Goal: Information Seeking & Learning: Learn about a topic

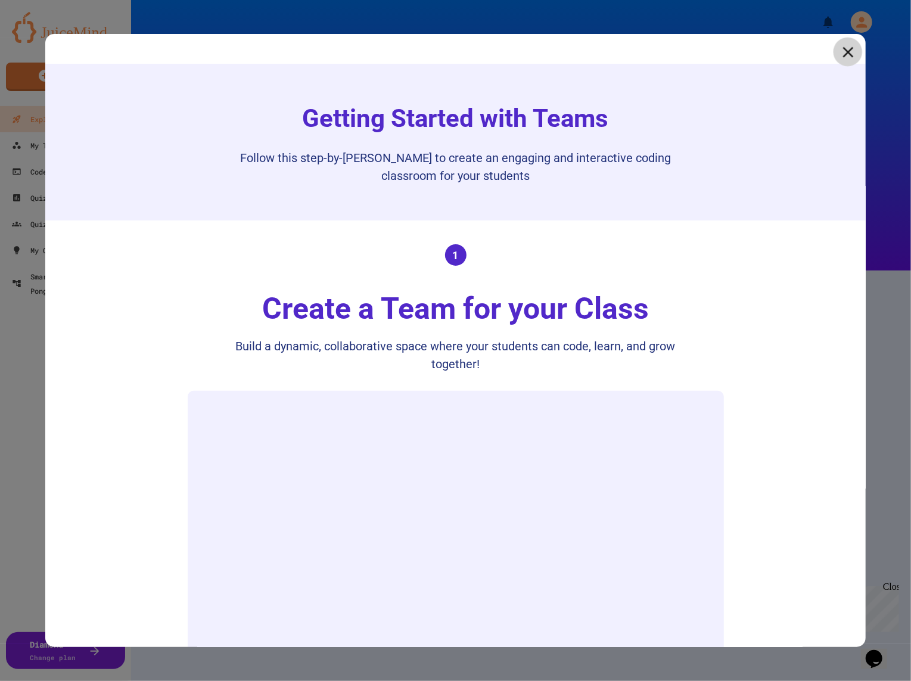
click at [838, 51] on link at bounding box center [847, 52] width 29 height 29
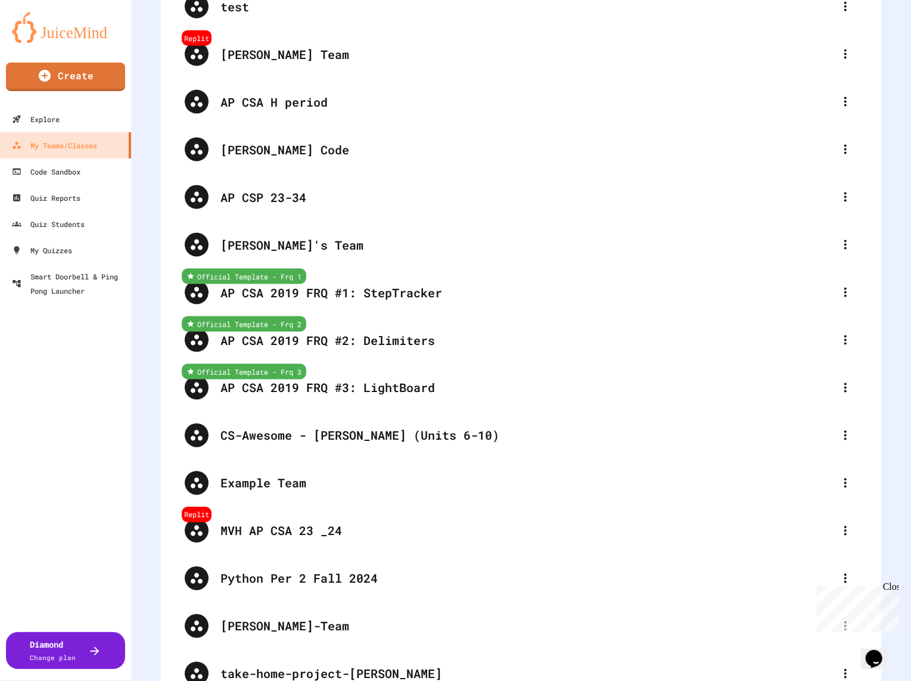
scroll to position [4311, 0]
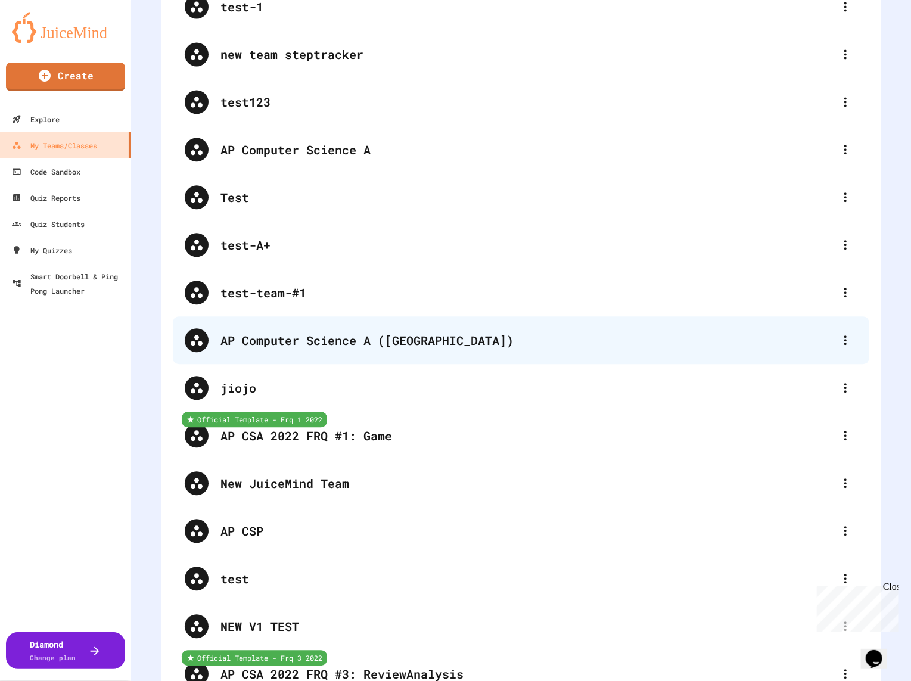
click at [297, 354] on div "AP Computer Science A ([GEOGRAPHIC_DATA])" at bounding box center [521, 340] width 697 height 48
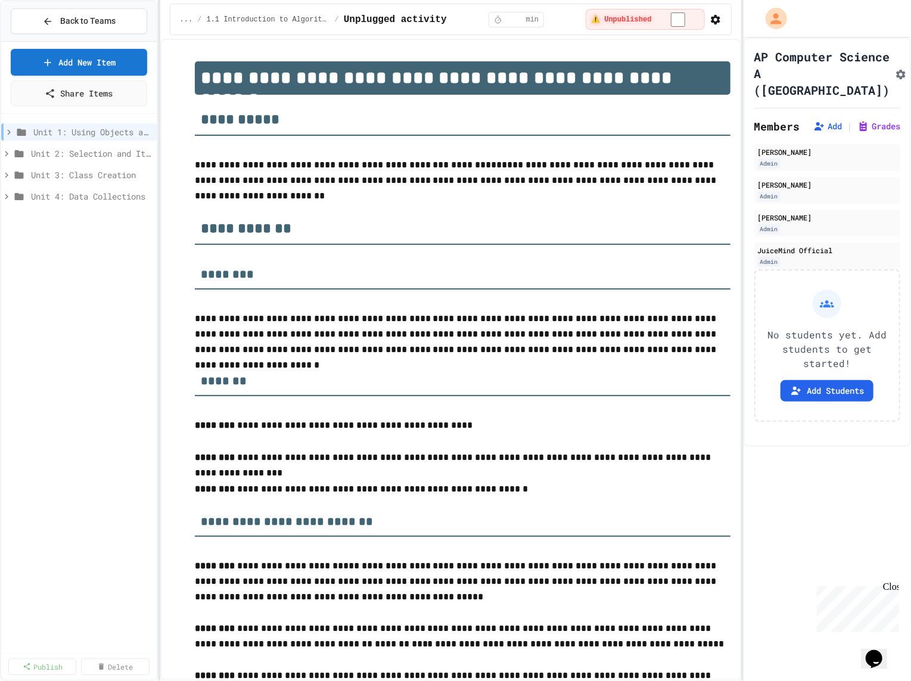
click at [52, 133] on span "Unit 1: Using Objects and Methods" at bounding box center [92, 132] width 119 height 13
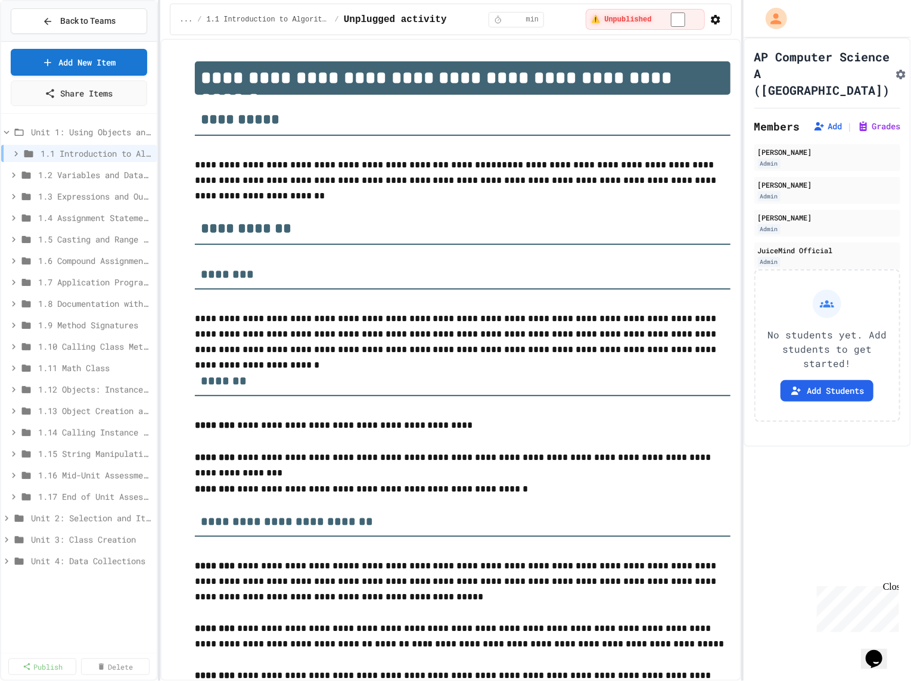
click at [65, 139] on div "Unit 1: Using Objects and Methods" at bounding box center [79, 133] width 156 height 21
click at [65, 126] on span "Unit 1: Using Objects and Methods" at bounding box center [85, 132] width 109 height 13
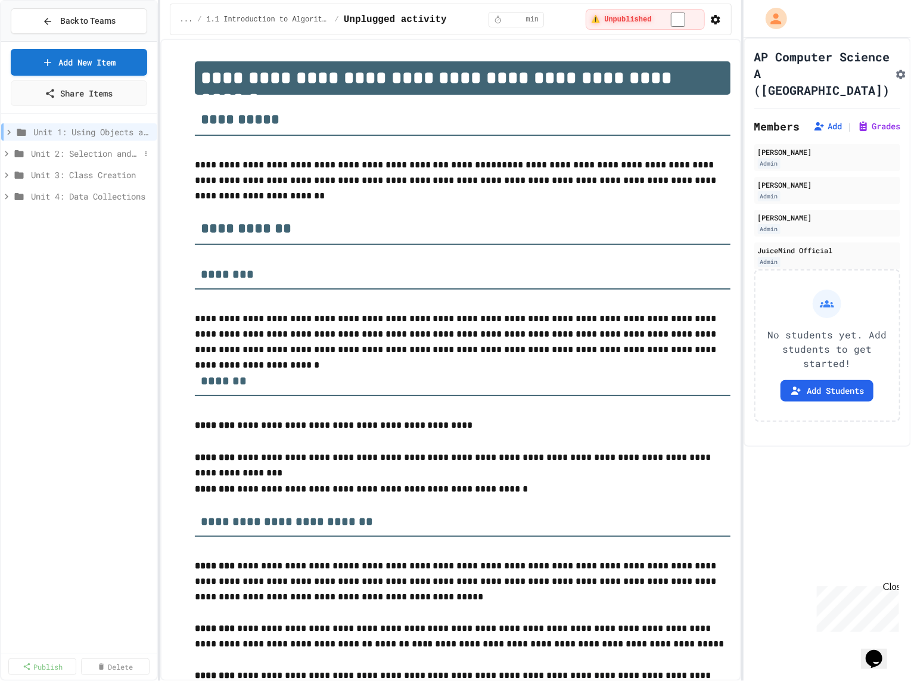
click at [69, 156] on span "Unit 2: Selection and Iteration" at bounding box center [85, 153] width 109 height 13
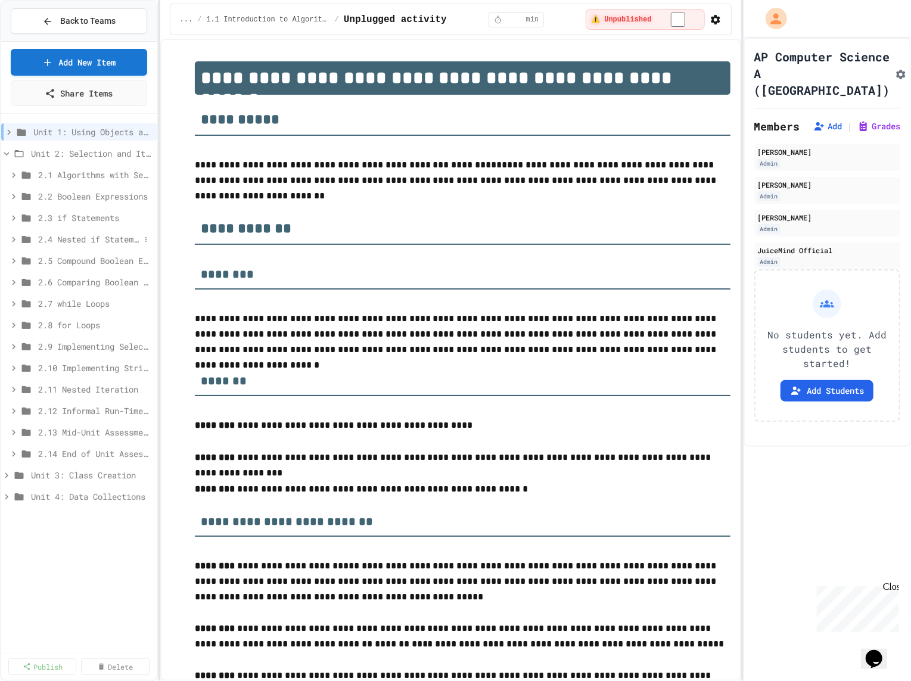
click at [77, 234] on span "2.4 Nested if Statements" at bounding box center [89, 239] width 102 height 13
click at [74, 282] on span "Nested if Statements" at bounding box center [86, 282] width 85 height 13
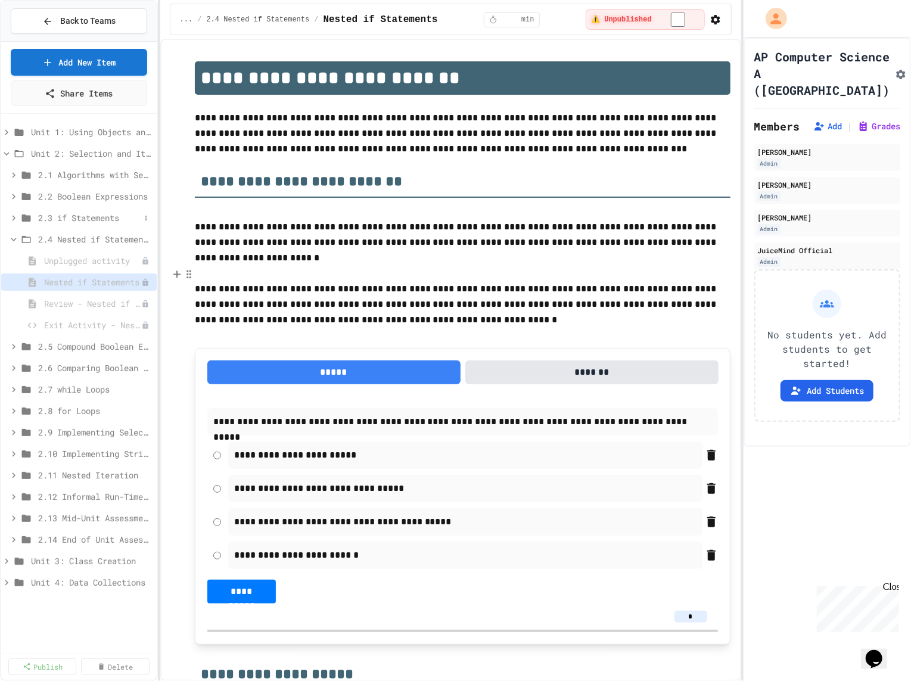
click at [89, 217] on span "2.3 if Statements" at bounding box center [89, 218] width 102 height 13
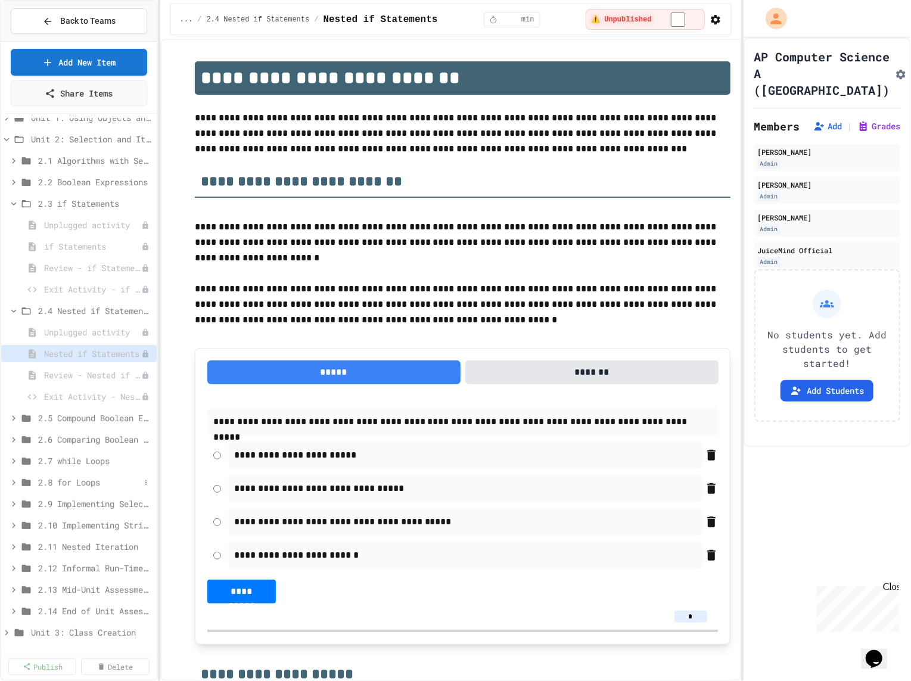
scroll to position [36, 0]
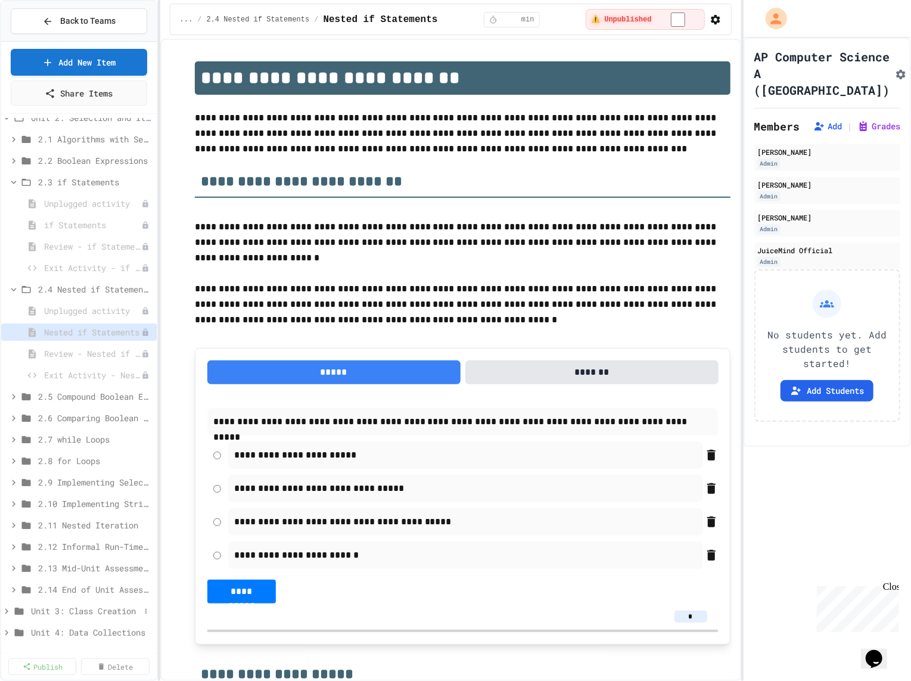
click at [79, 608] on span "Unit 3: Class Creation" at bounding box center [85, 611] width 109 height 13
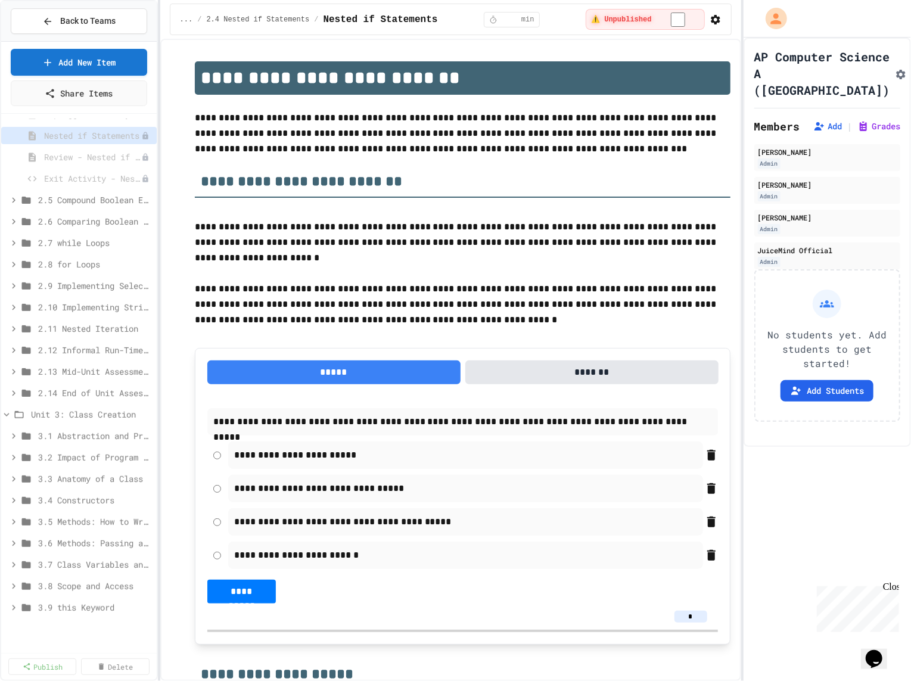
scroll to position [256, 0]
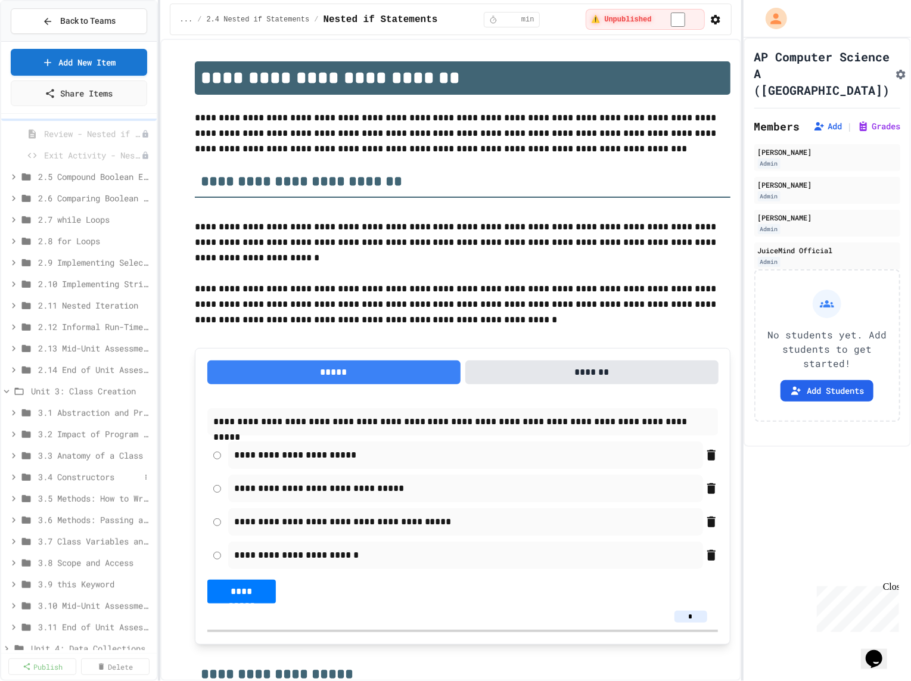
click at [80, 473] on span "3.4 Constructors" at bounding box center [89, 477] width 102 height 13
click at [80, 514] on span "Contructors" at bounding box center [86, 520] width 85 height 13
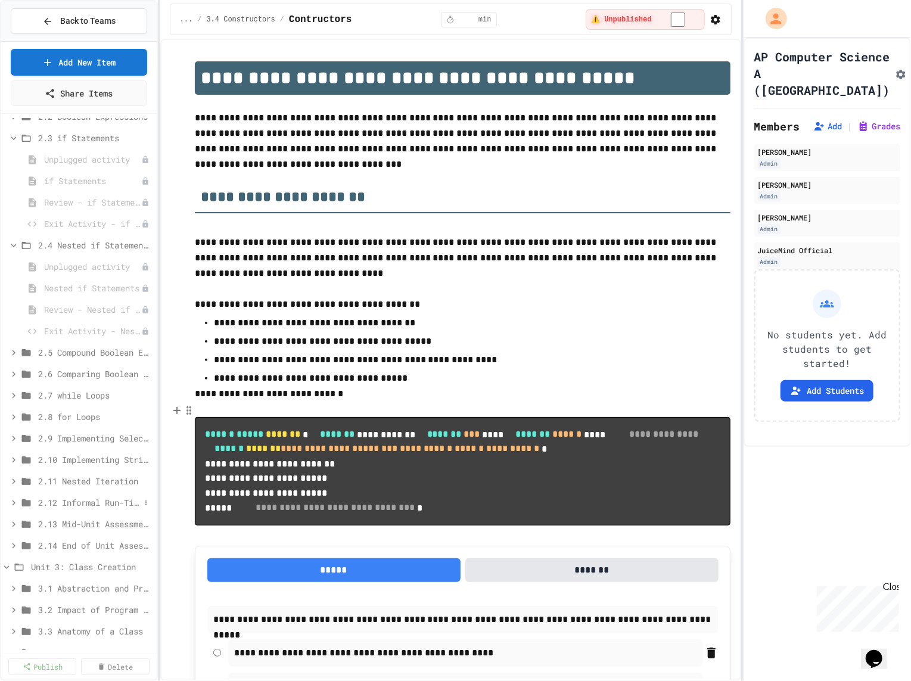
scroll to position [73, 0]
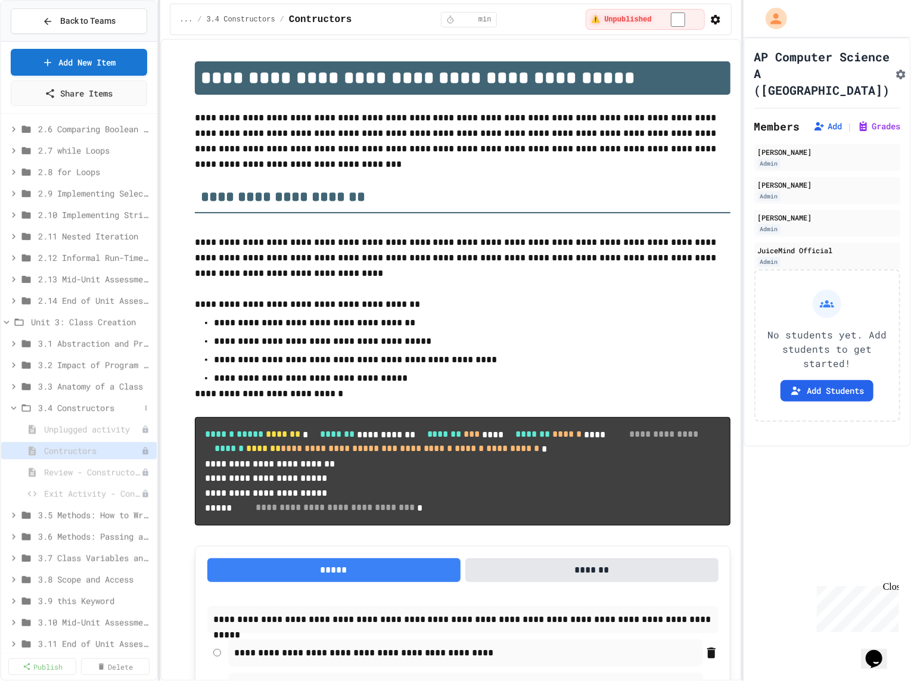
click at [83, 409] on span "3.4 Constructors" at bounding box center [89, 408] width 102 height 13
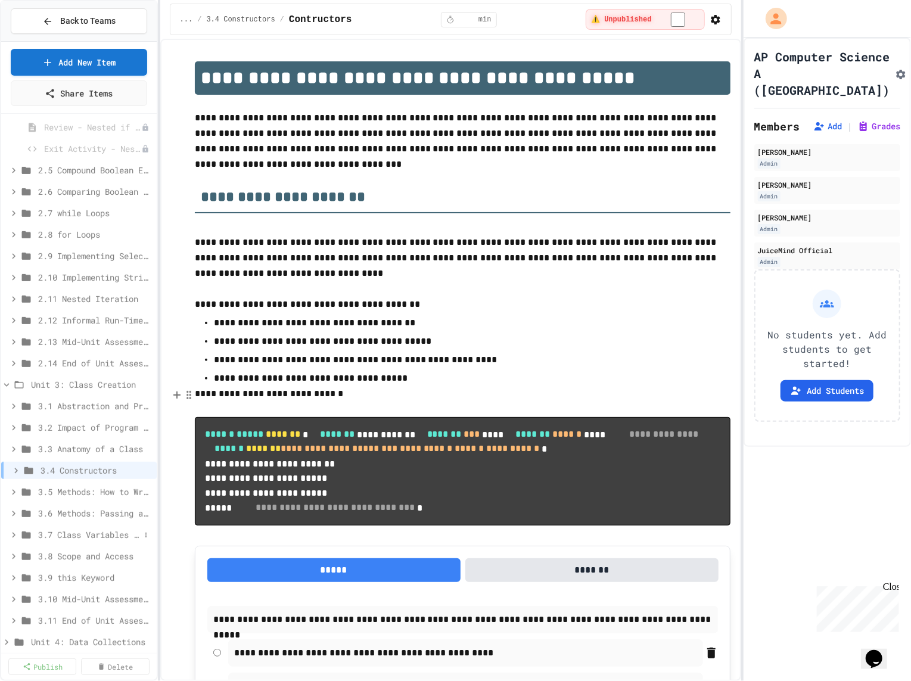
click at [90, 531] on span "3.7 Class Variables and Methods" at bounding box center [89, 535] width 102 height 13
click at [94, 507] on span "3.6 Methods: Passing and Returning References of an Object" at bounding box center [89, 513] width 102 height 13
click at [93, 550] on span "Methods: Passing and Returning References of an Object" at bounding box center [86, 556] width 85 height 13
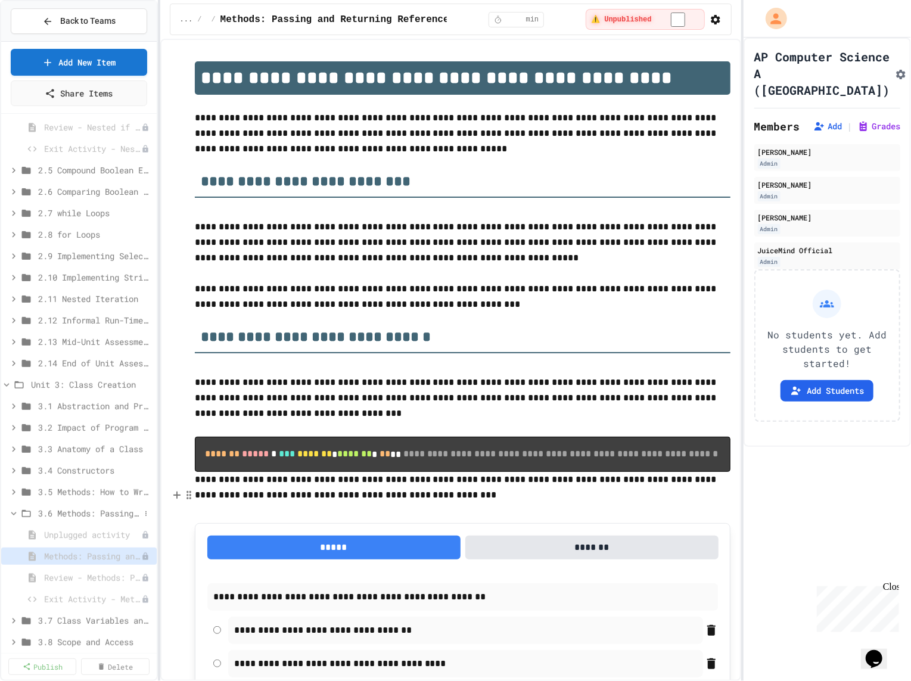
scroll to position [358, 0]
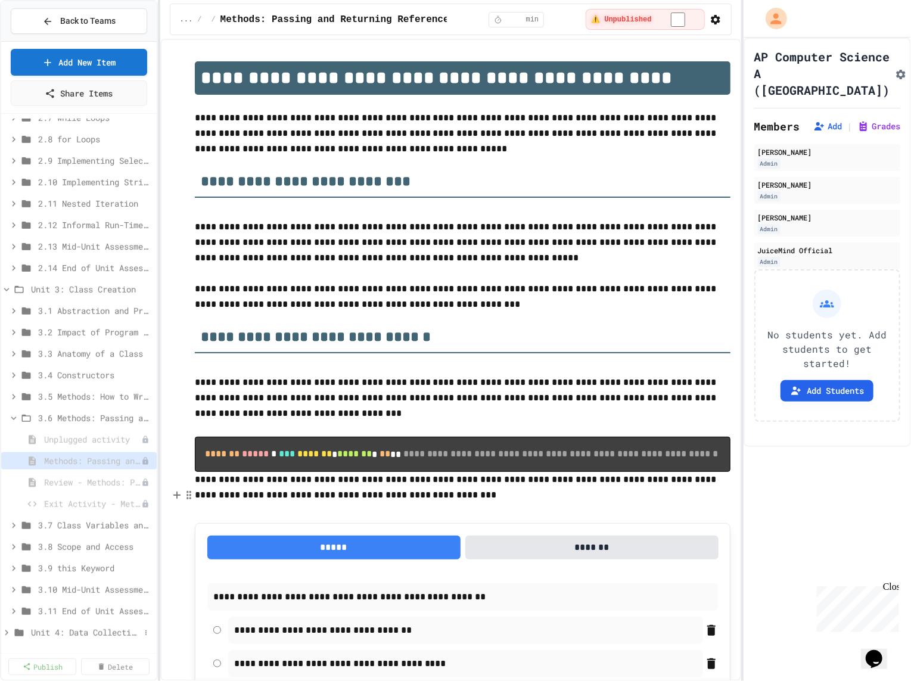
click at [77, 630] on span "Unit 4: Data Collections" at bounding box center [85, 632] width 109 height 13
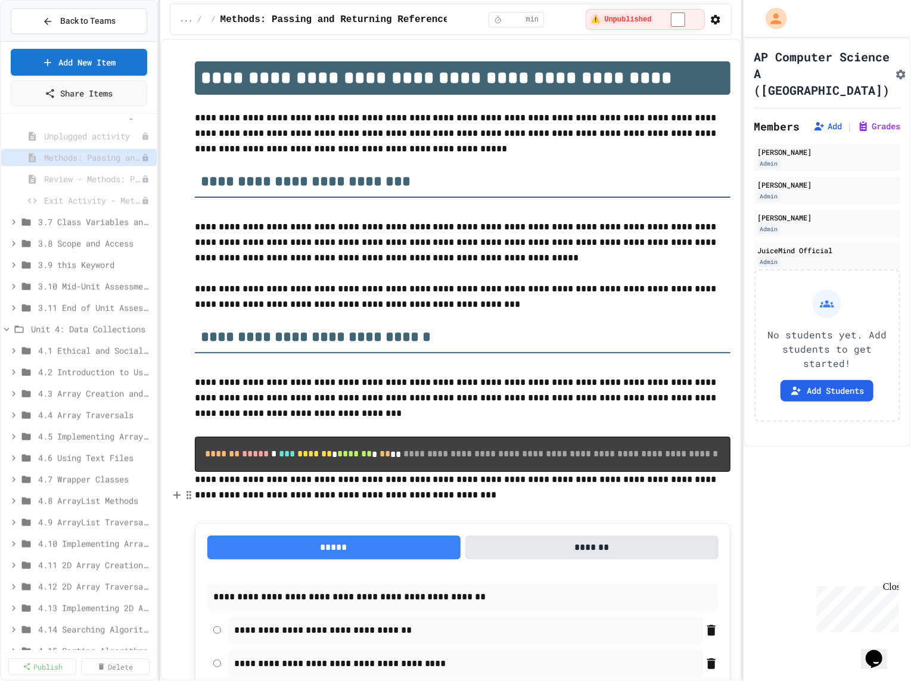
scroll to position [734, 0]
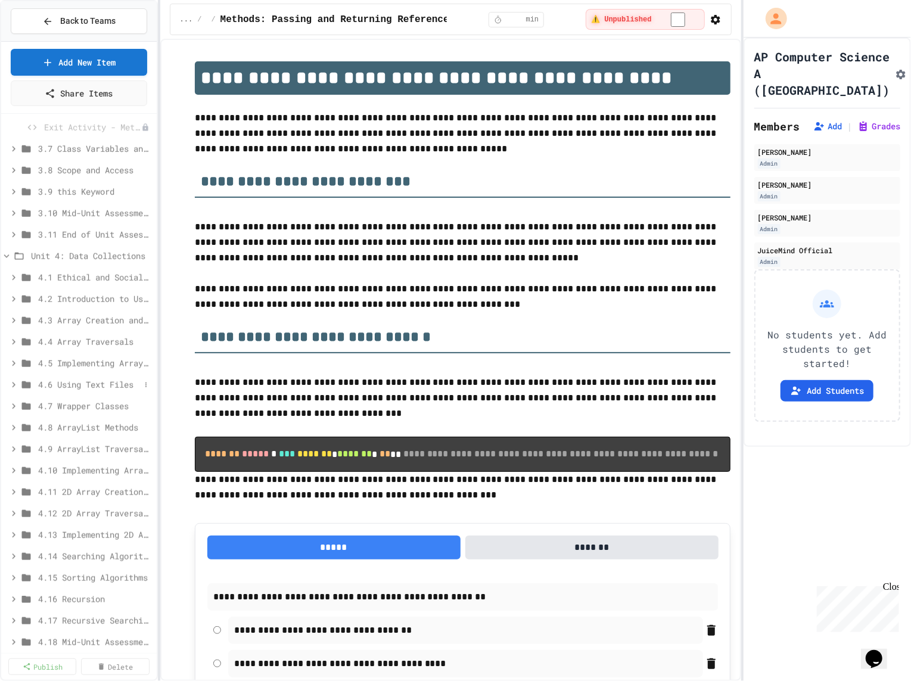
click at [87, 383] on span "4.6 Using Text Files" at bounding box center [89, 384] width 102 height 13
click at [86, 427] on span "Using Text Files" at bounding box center [86, 427] width 85 height 13
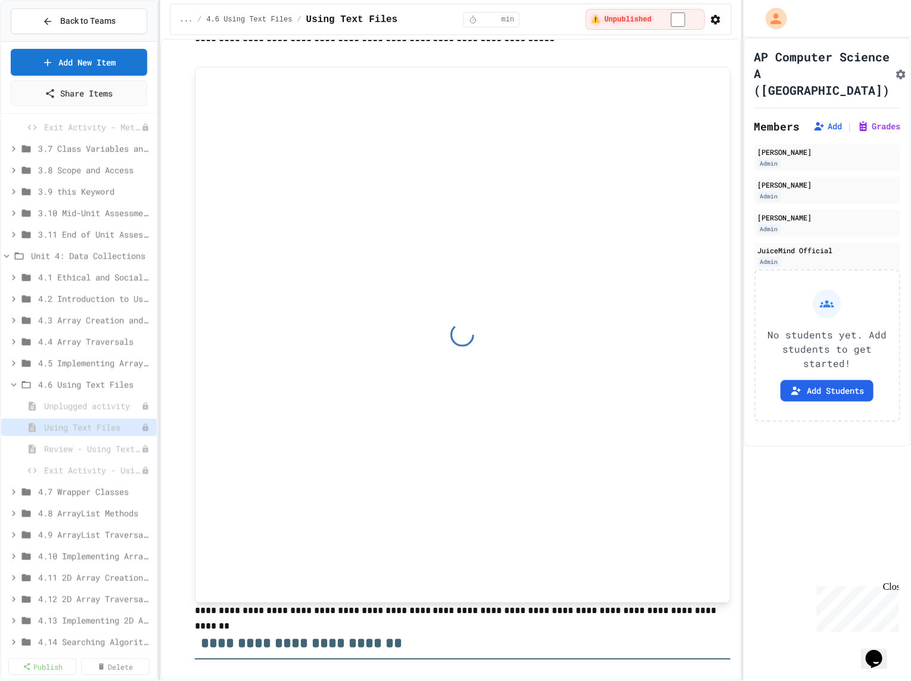
scroll to position [1714, 0]
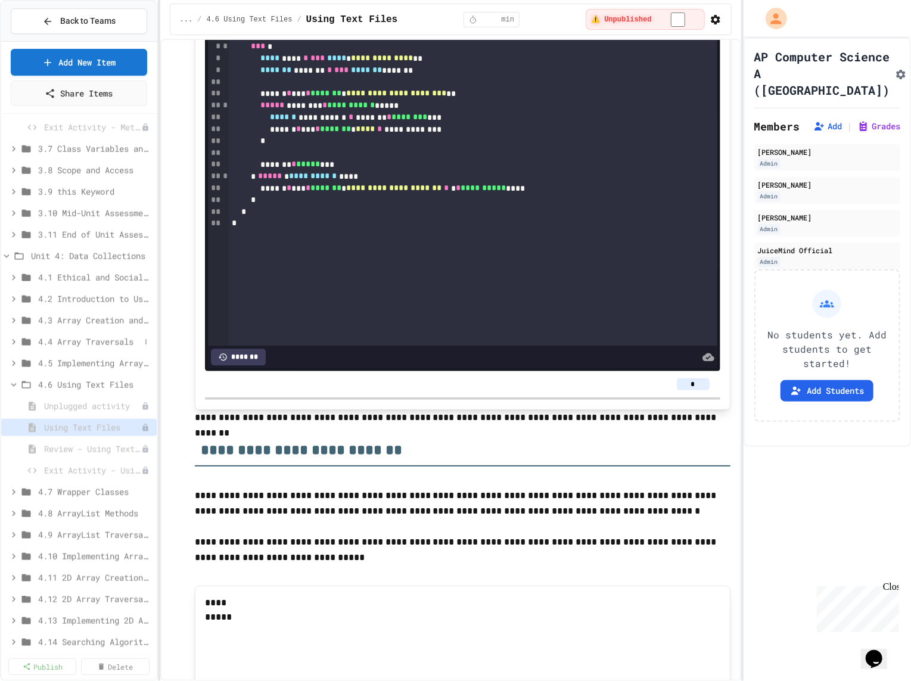
click at [107, 337] on span "4.4 Array Traversals" at bounding box center [89, 341] width 102 height 13
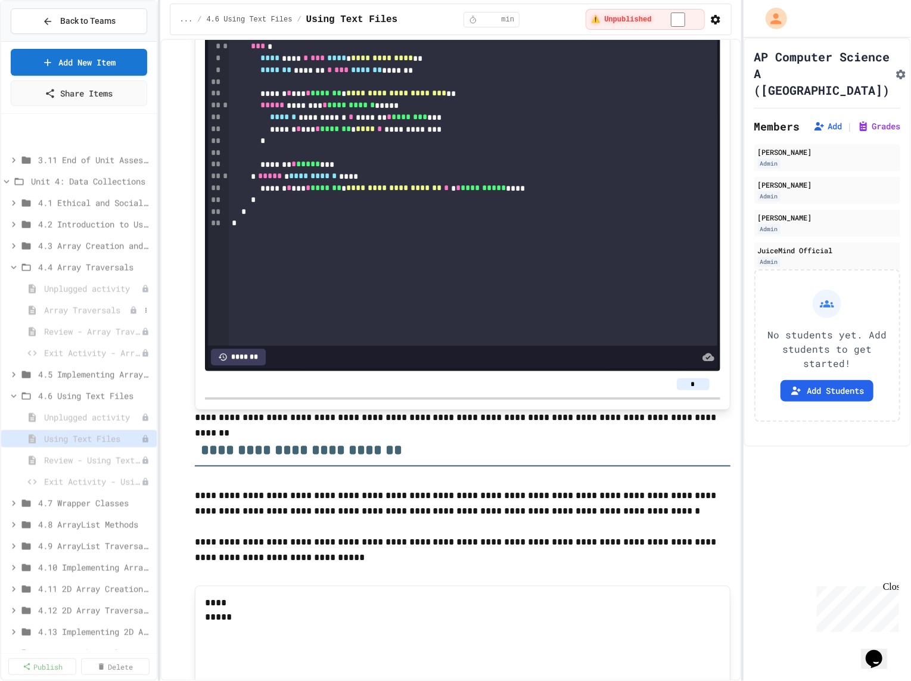
scroll to position [906, 0]
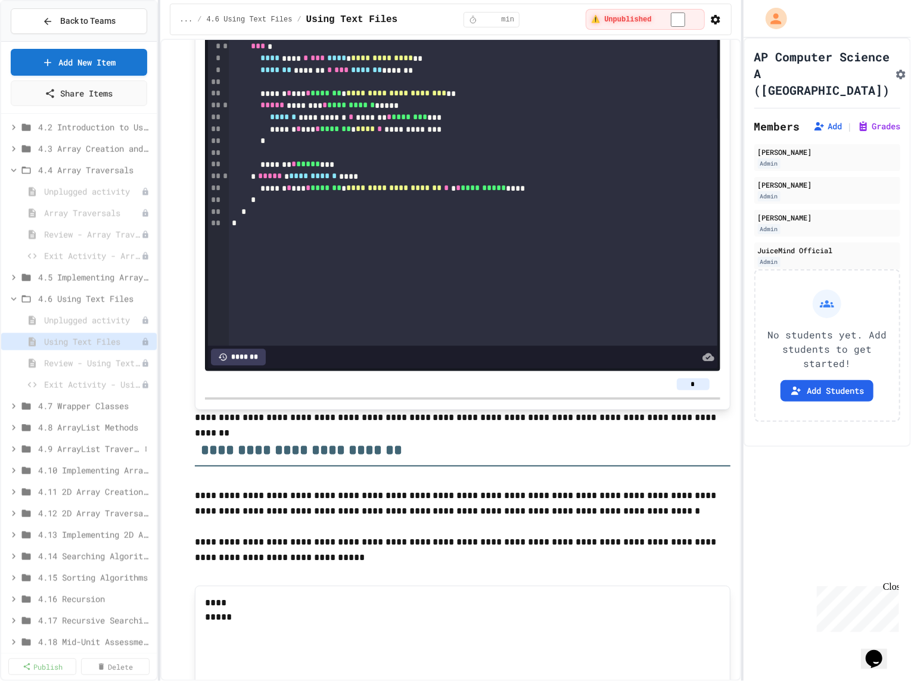
click at [88, 450] on span "4.9 ArrayList Traversals" at bounding box center [89, 449] width 102 height 13
click at [88, 486] on span "ArrayList Traversals" at bounding box center [86, 492] width 85 height 13
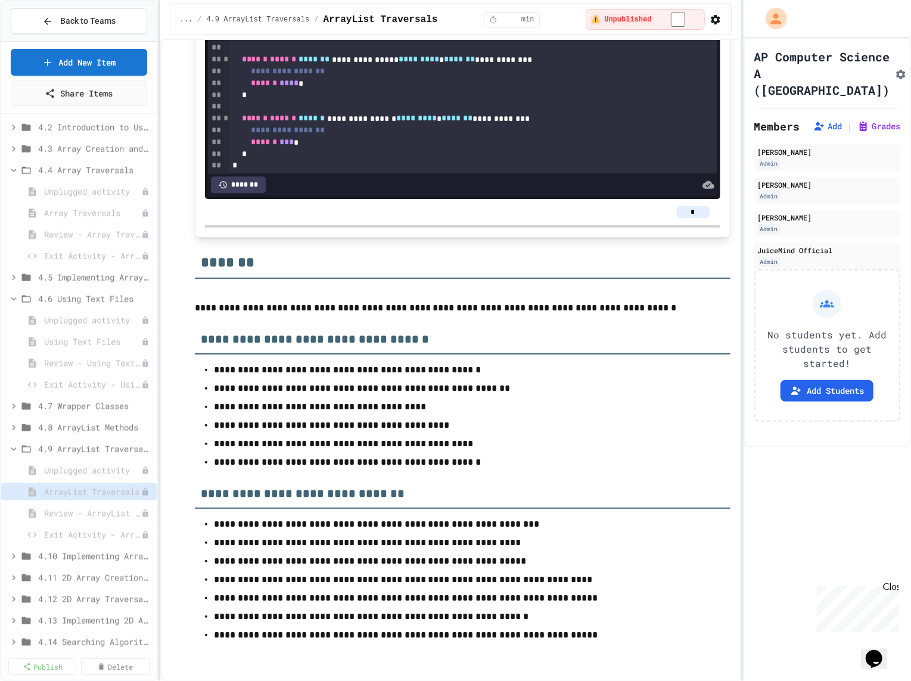
scroll to position [5775, 0]
click at [73, 428] on span "4.8 ArrayList Methods" at bounding box center [89, 427] width 102 height 13
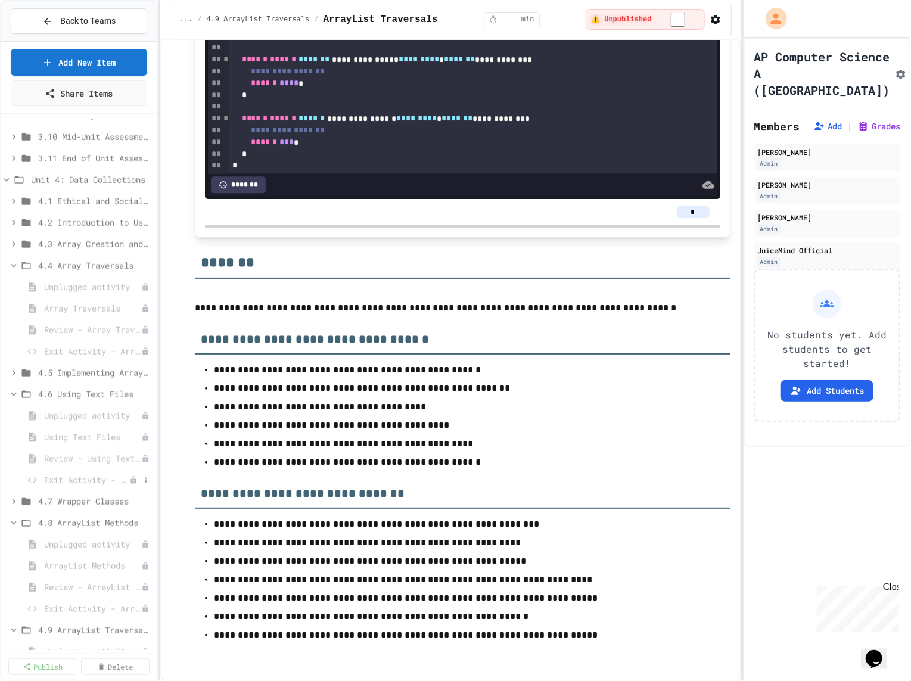
scroll to position [806, 0]
click at [103, 253] on div "4.3 Array Creation and Access" at bounding box center [79, 248] width 156 height 17
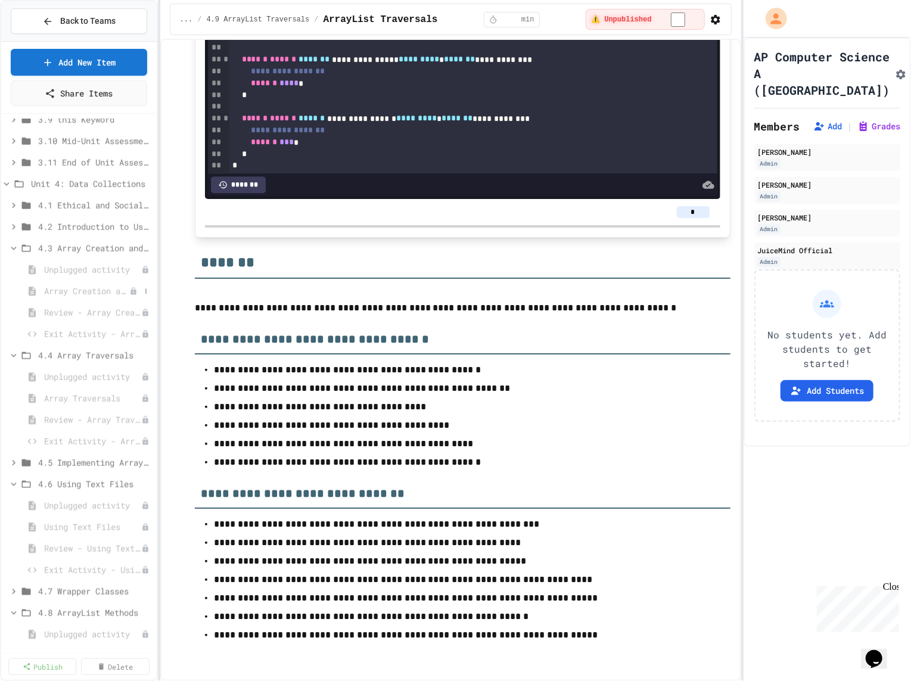
click at [74, 285] on span "Array Creation and Access" at bounding box center [86, 291] width 85 height 13
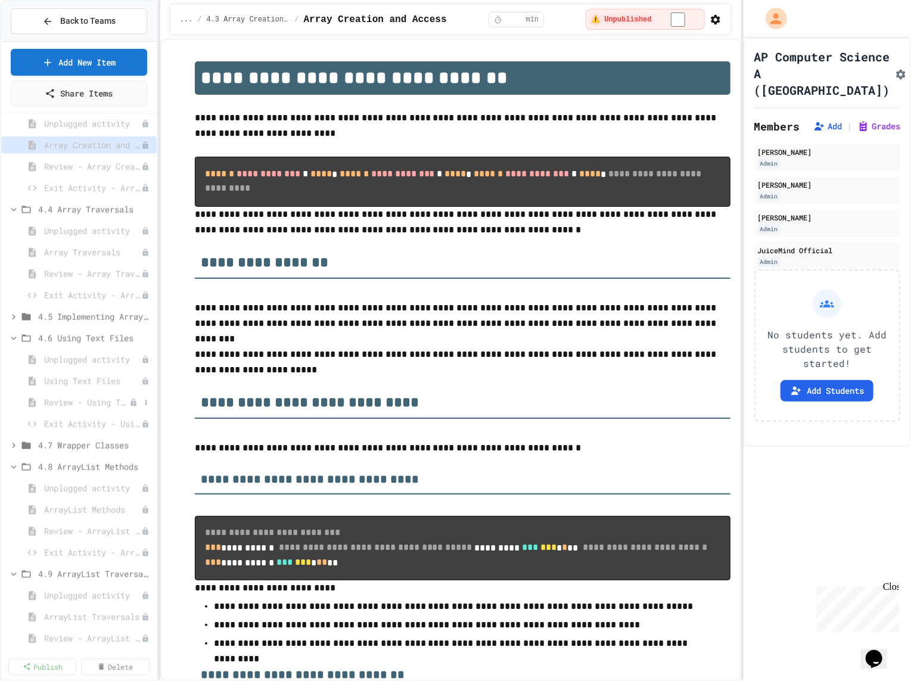
scroll to position [985, 0]
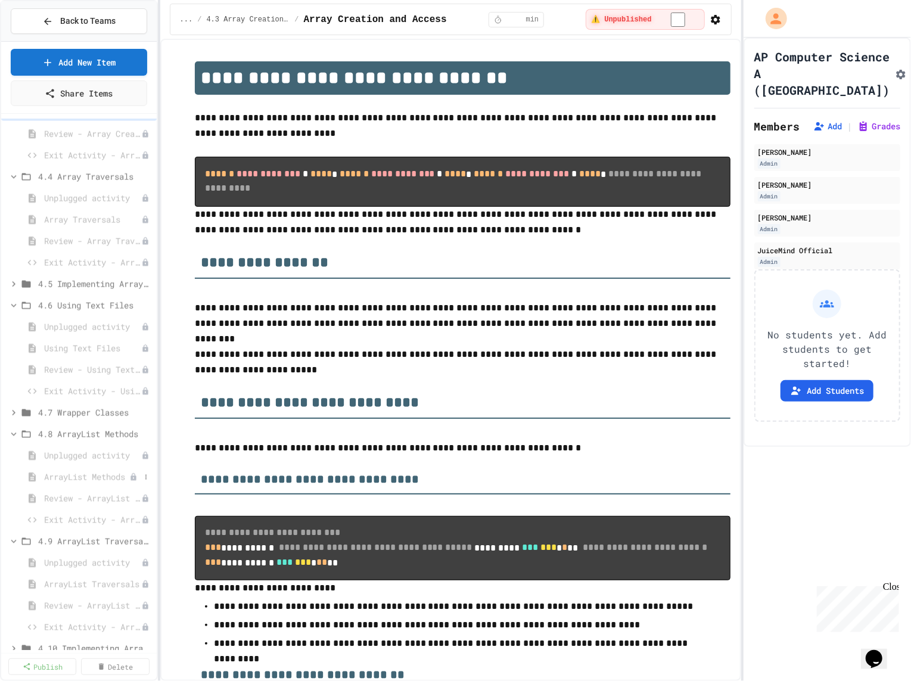
click at [85, 475] on span "ArrayList Methods" at bounding box center [86, 477] width 85 height 13
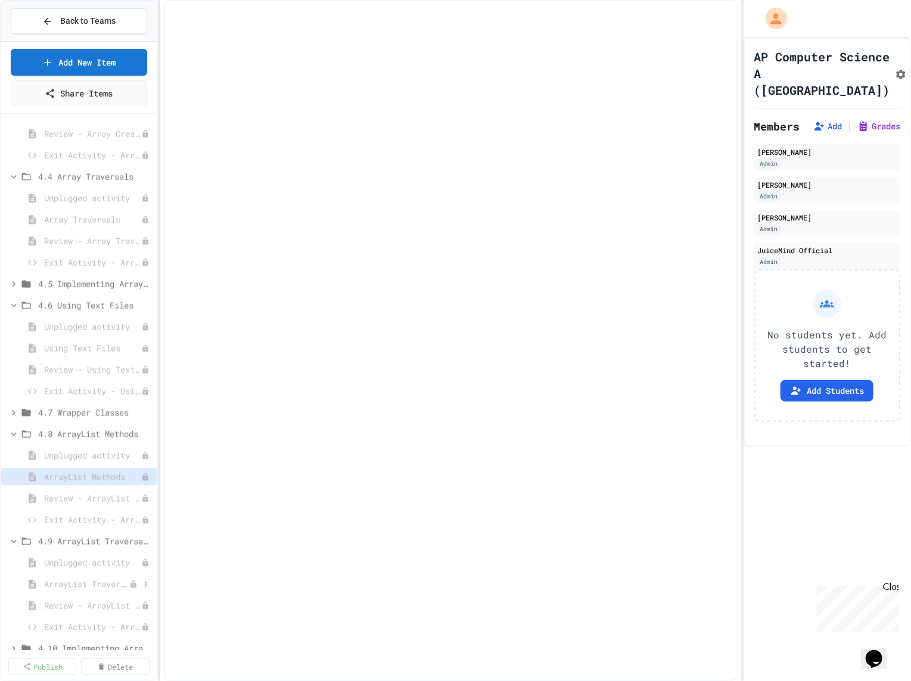
click at [91, 578] on span "ArrayList Traversals" at bounding box center [86, 584] width 85 height 13
